Goal: Check status: Check status

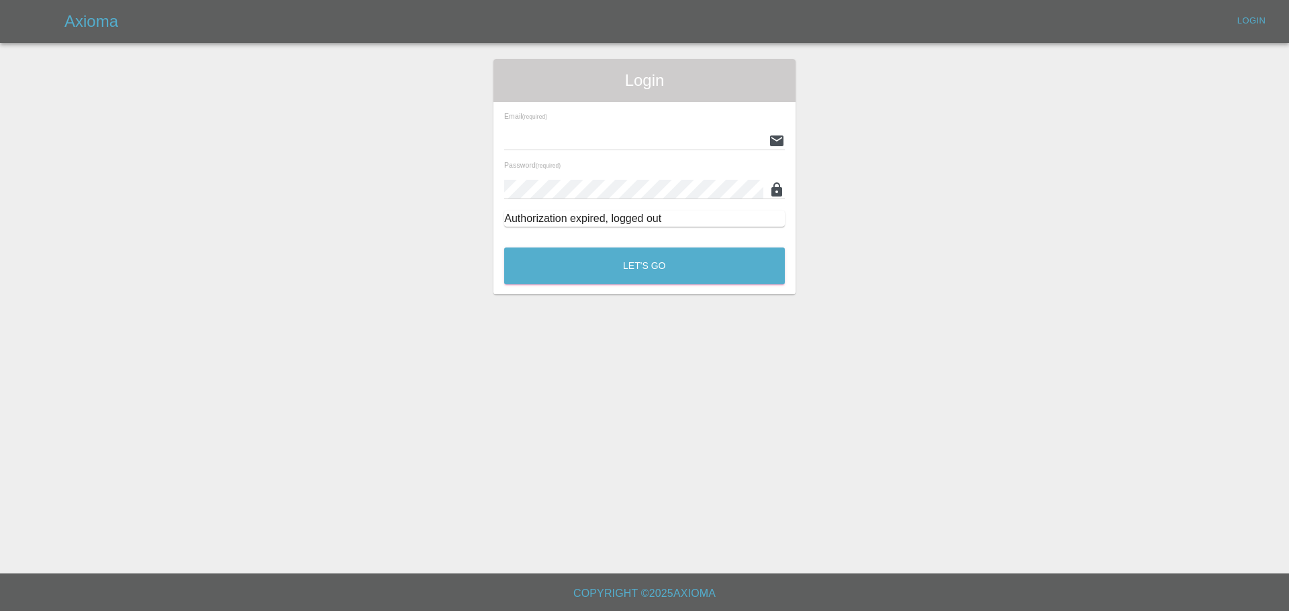
type input "[EMAIL_ADDRESS][DOMAIN_NAME]"
click at [650, 268] on button "Let's Go" at bounding box center [644, 266] width 281 height 37
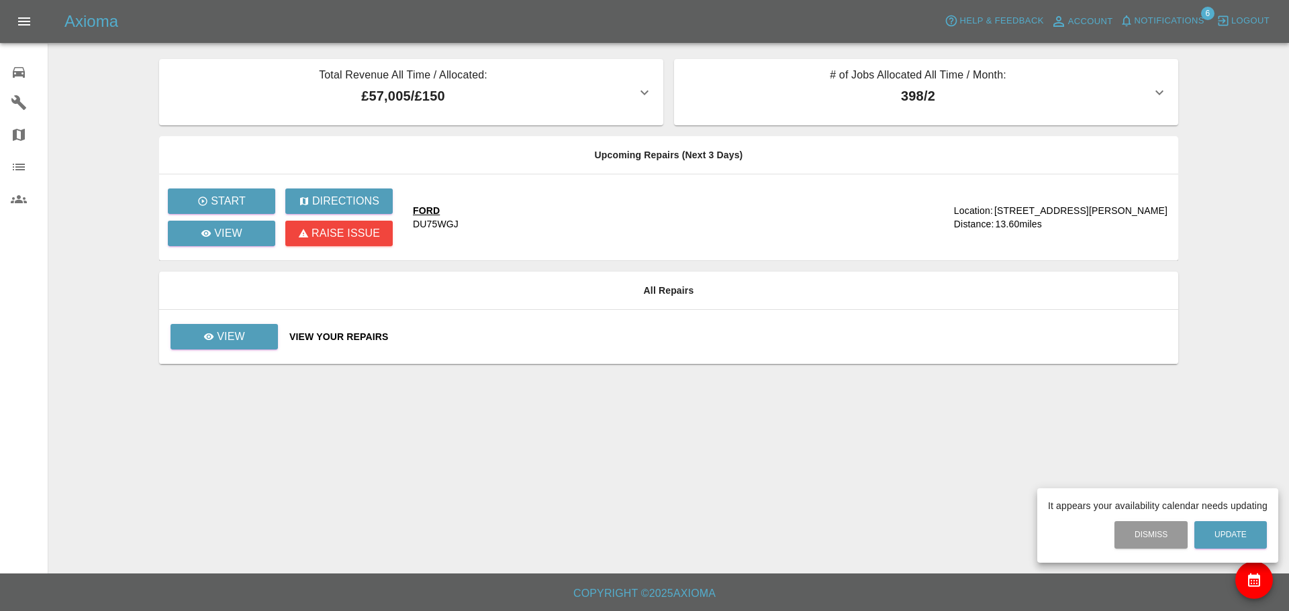
click at [254, 334] on div at bounding box center [644, 305] width 1289 height 611
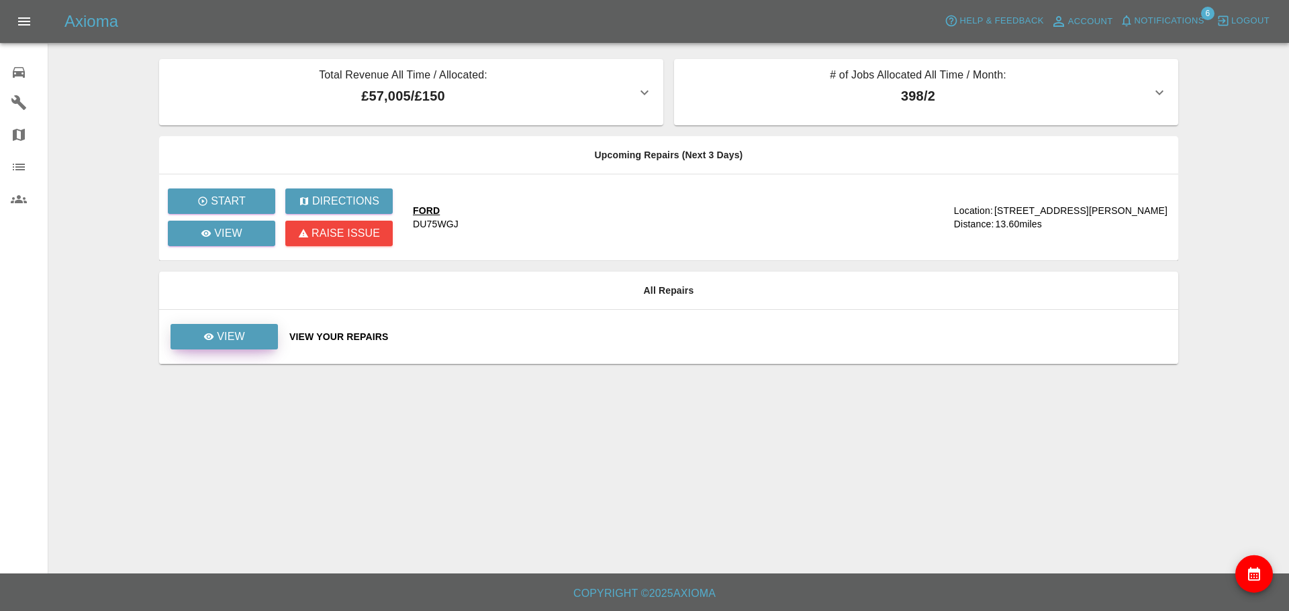
click at [223, 335] on p "View" at bounding box center [231, 337] width 28 height 16
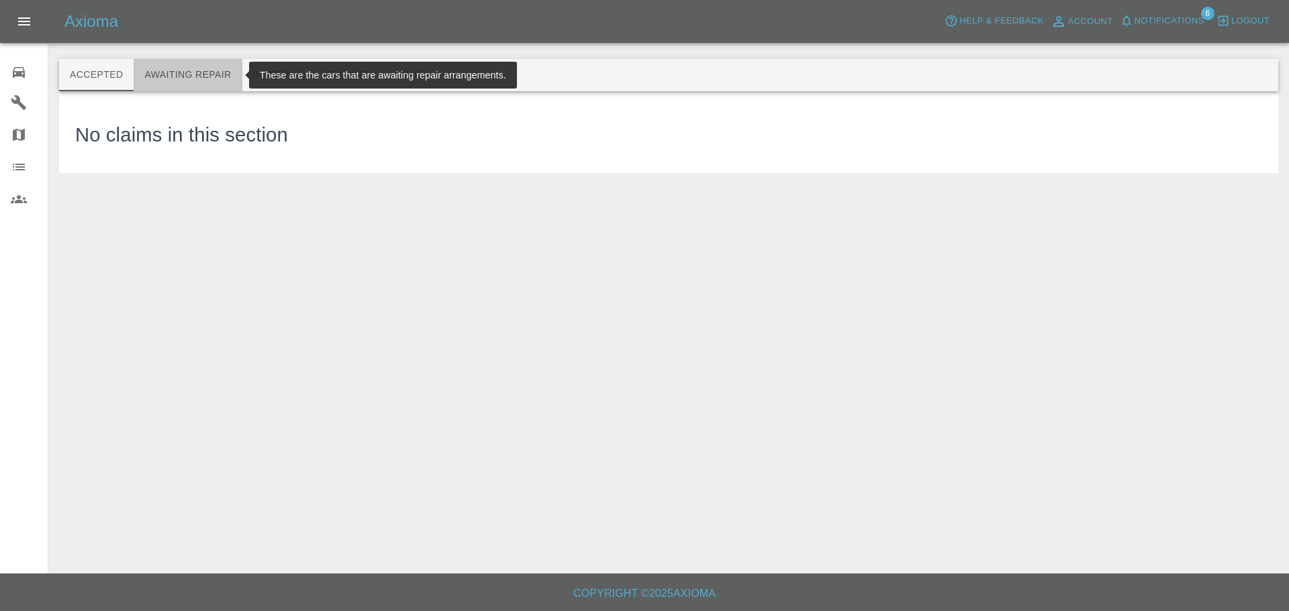
click at [177, 71] on button "Awaiting Repair" at bounding box center [188, 75] width 108 height 32
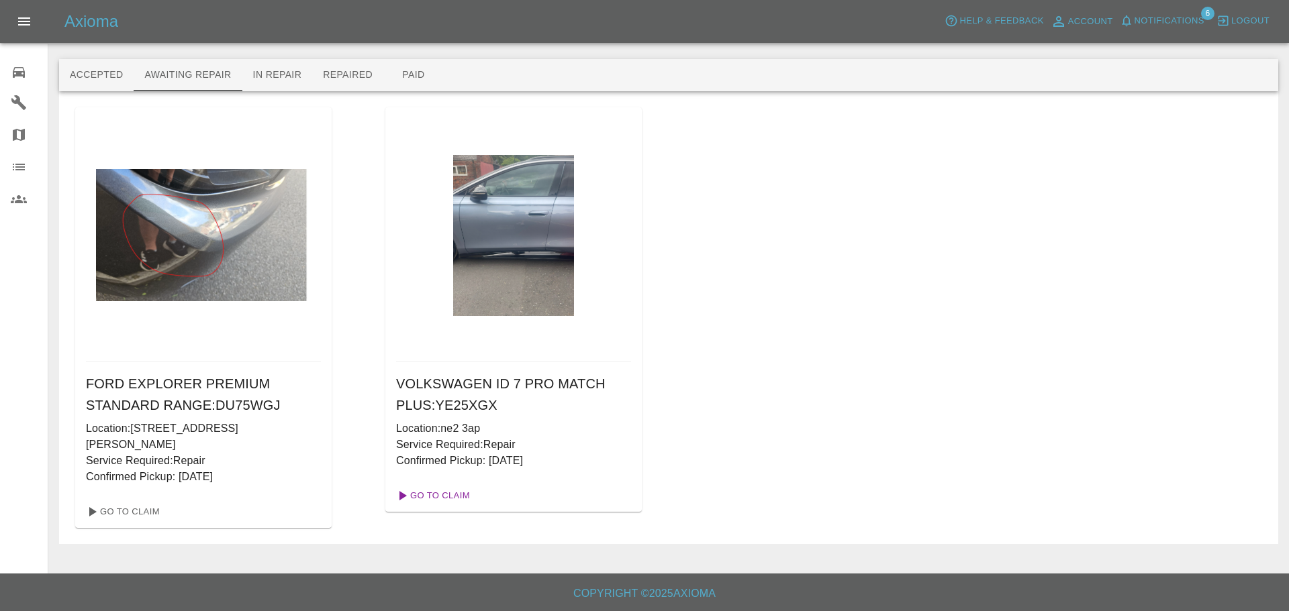
click at [432, 495] on link "Go To Claim" at bounding box center [432, 495] width 83 height 21
